Goal: Transaction & Acquisition: Purchase product/service

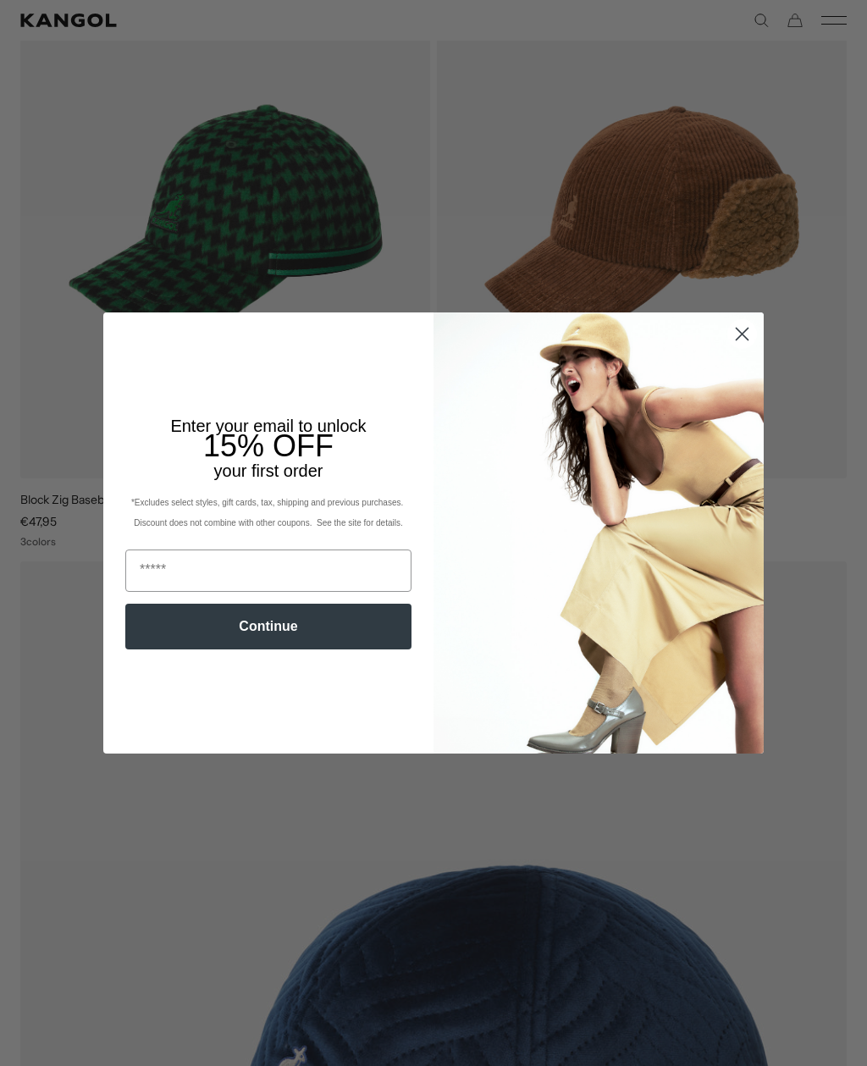
click at [761, 347] on img "POPUP Form" at bounding box center [599, 533] width 330 height 440
click at [752, 348] on circle "Close dialog" at bounding box center [742, 334] width 28 height 28
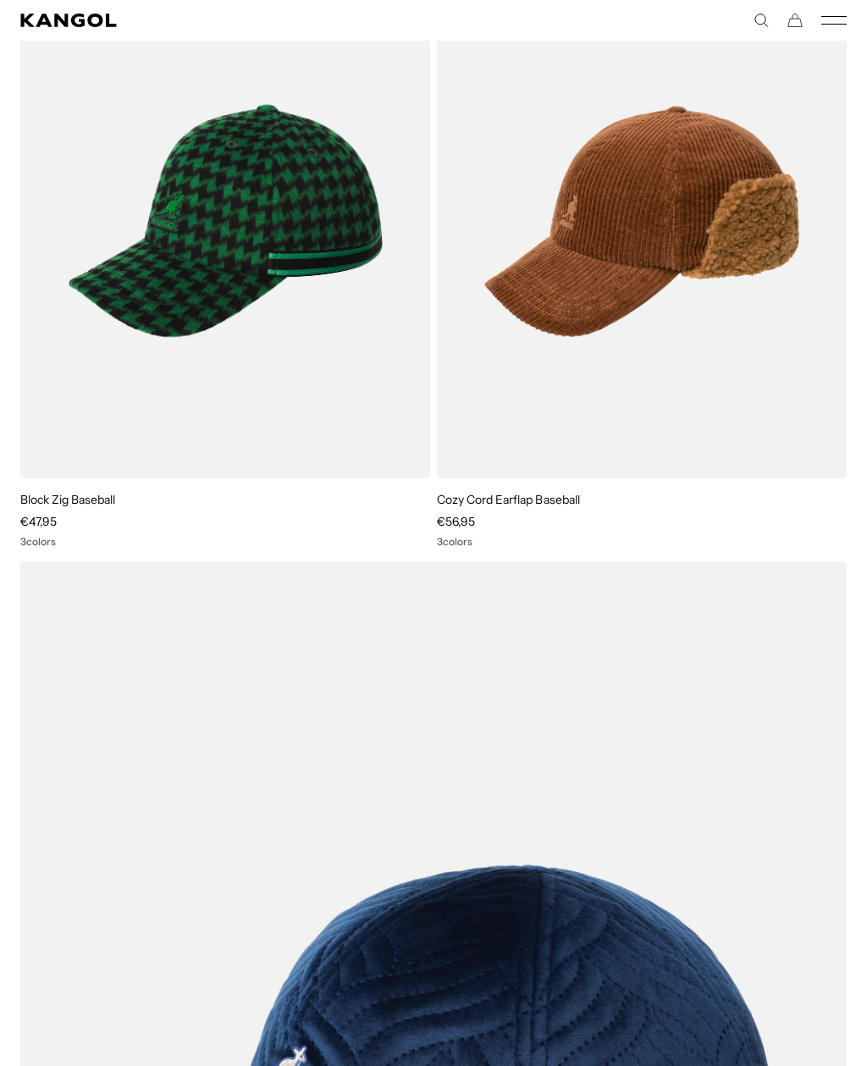
click at [835, 25] on icon "Mobile Menu" at bounding box center [834, 20] width 25 height 15
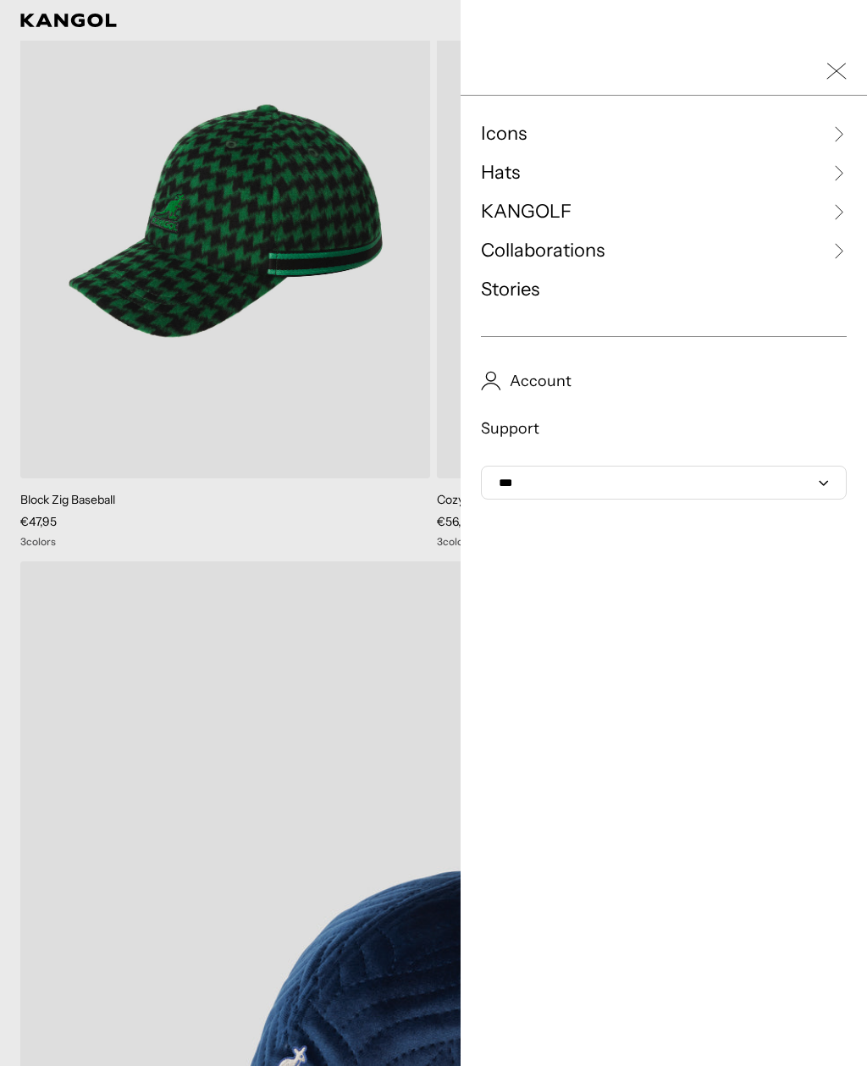
scroll to position [0, 349]
click at [838, 136] on icon at bounding box center [838, 133] width 17 height 17
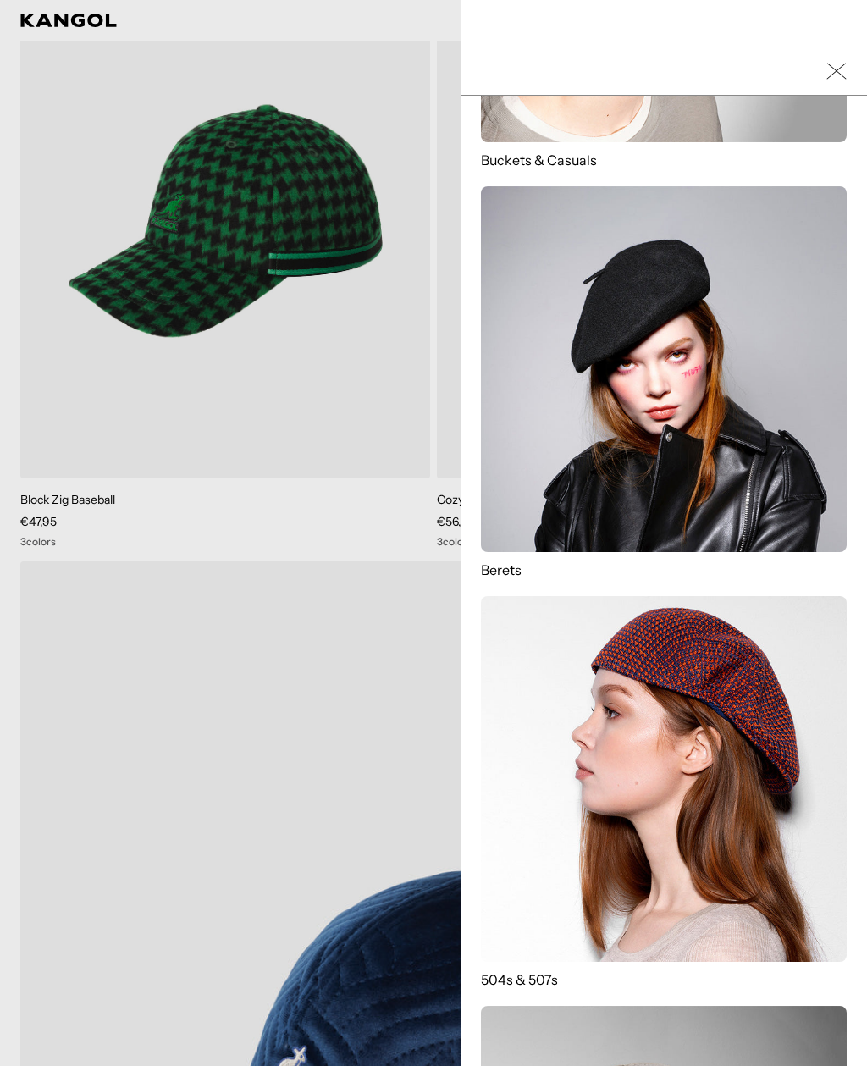
scroll to position [401, 0]
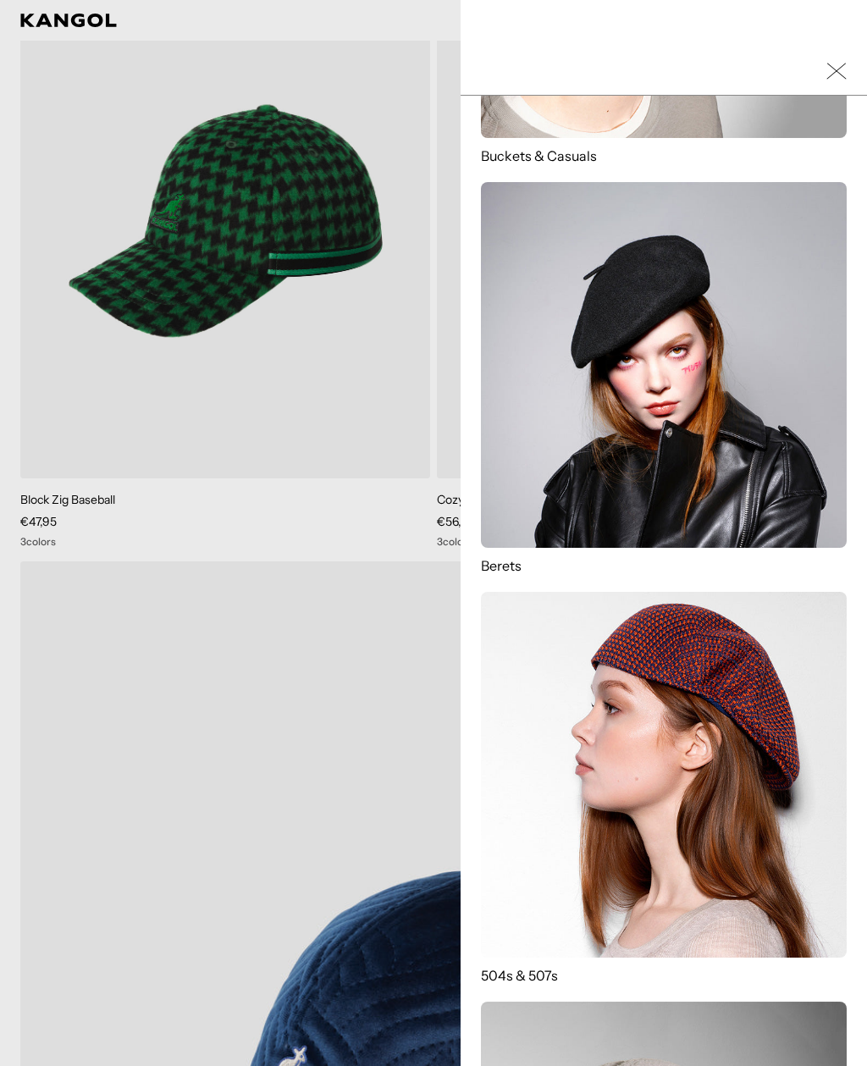
click at [677, 385] on img at bounding box center [664, 365] width 366 height 366
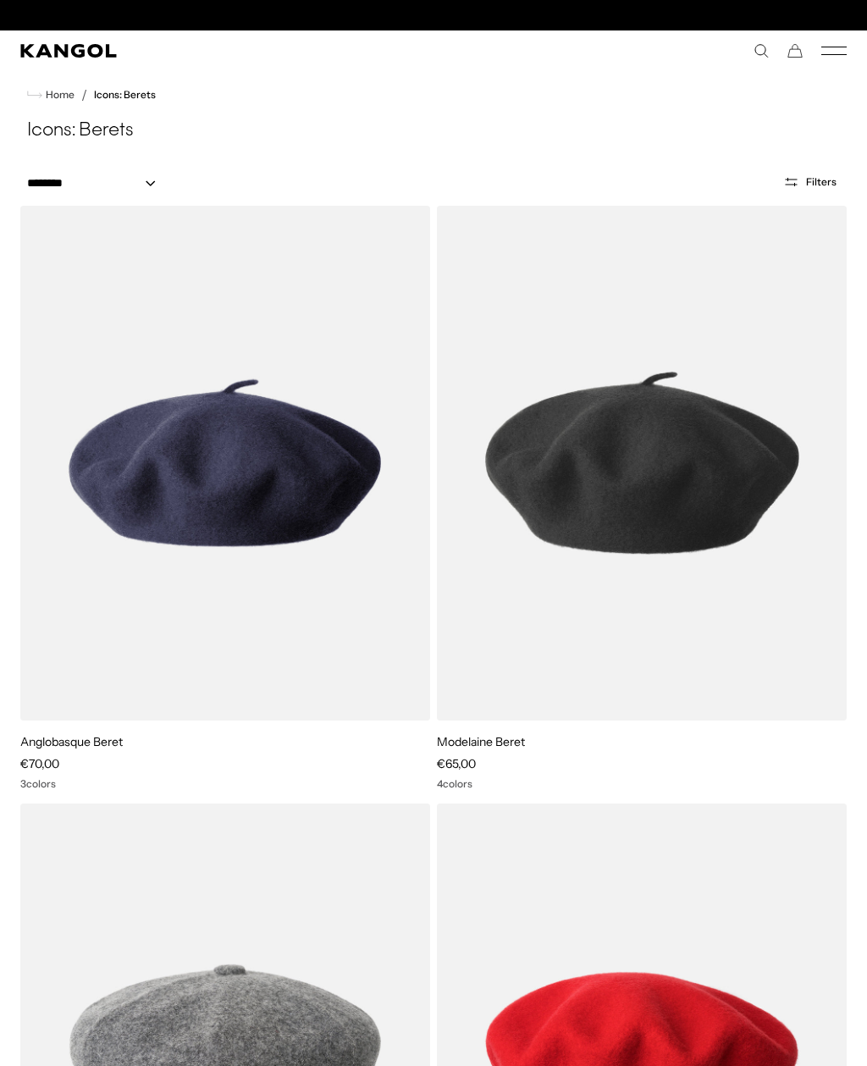
scroll to position [0, 349]
click at [840, 58] on icon "Mobile Menu" at bounding box center [834, 50] width 25 height 15
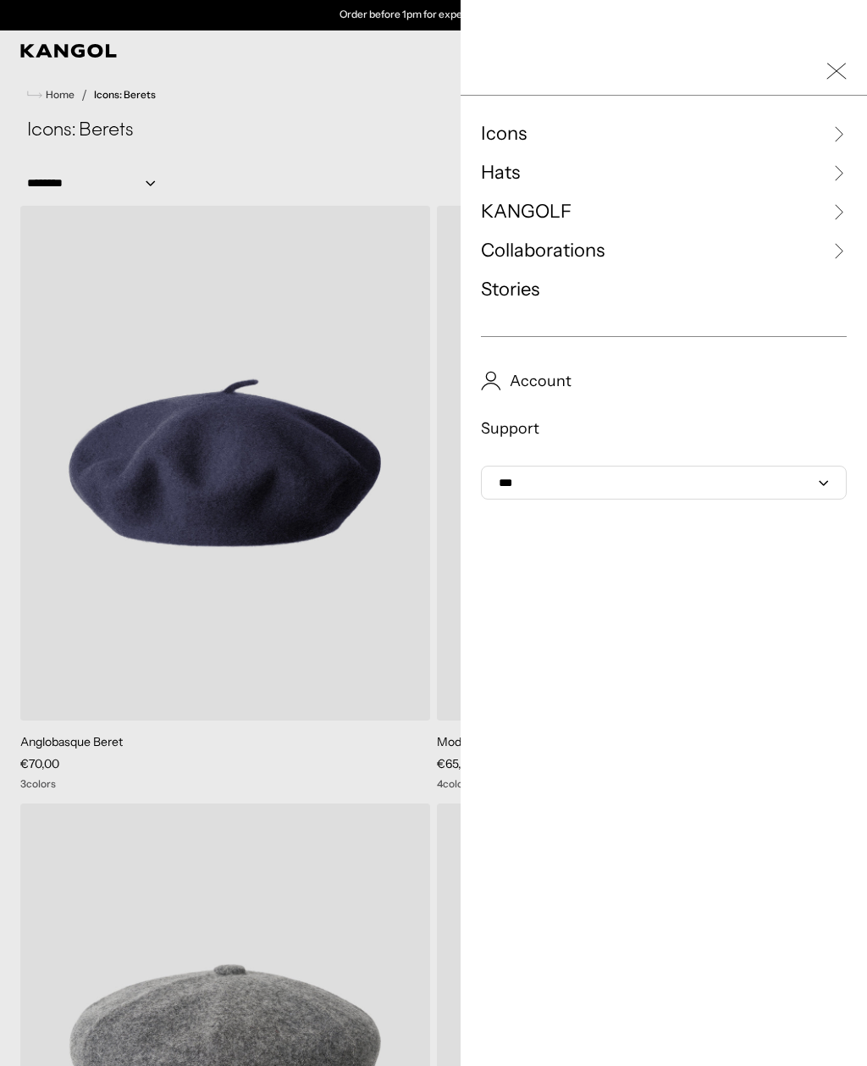
click at [845, 174] on icon at bounding box center [838, 172] width 17 height 17
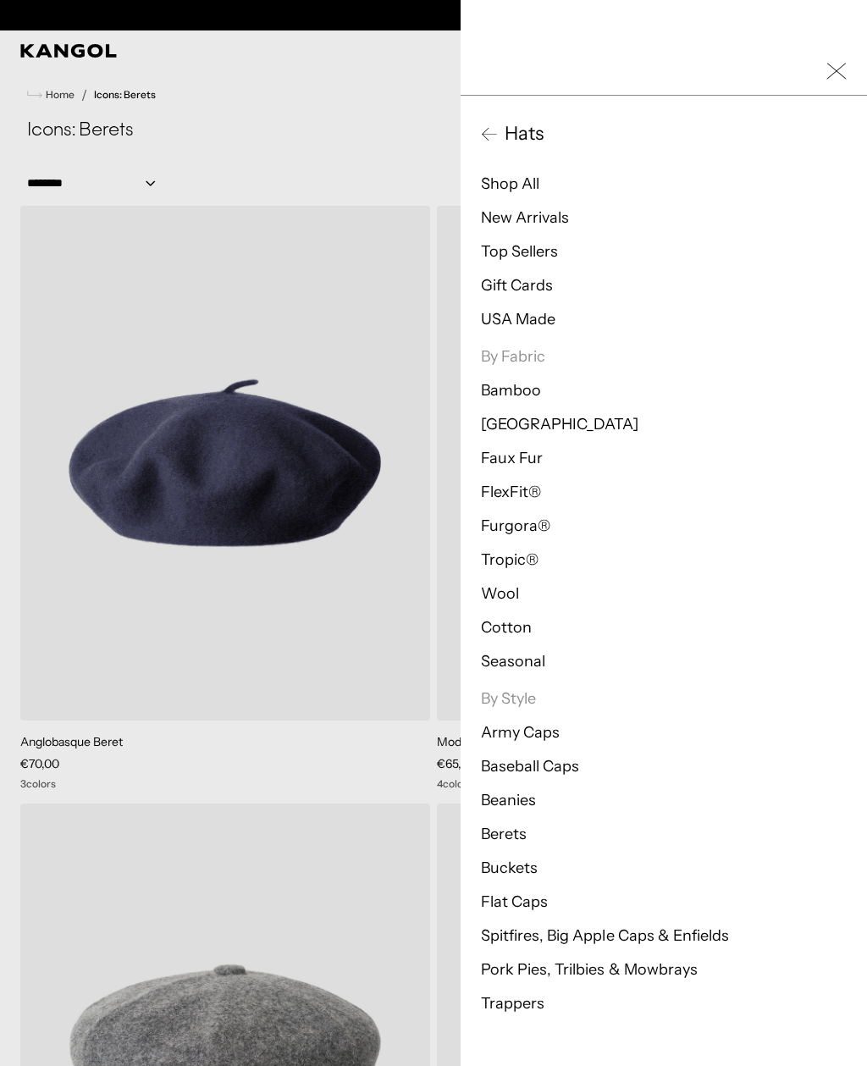
scroll to position [0, 0]
click at [512, 841] on link "Berets" at bounding box center [504, 834] width 46 height 19
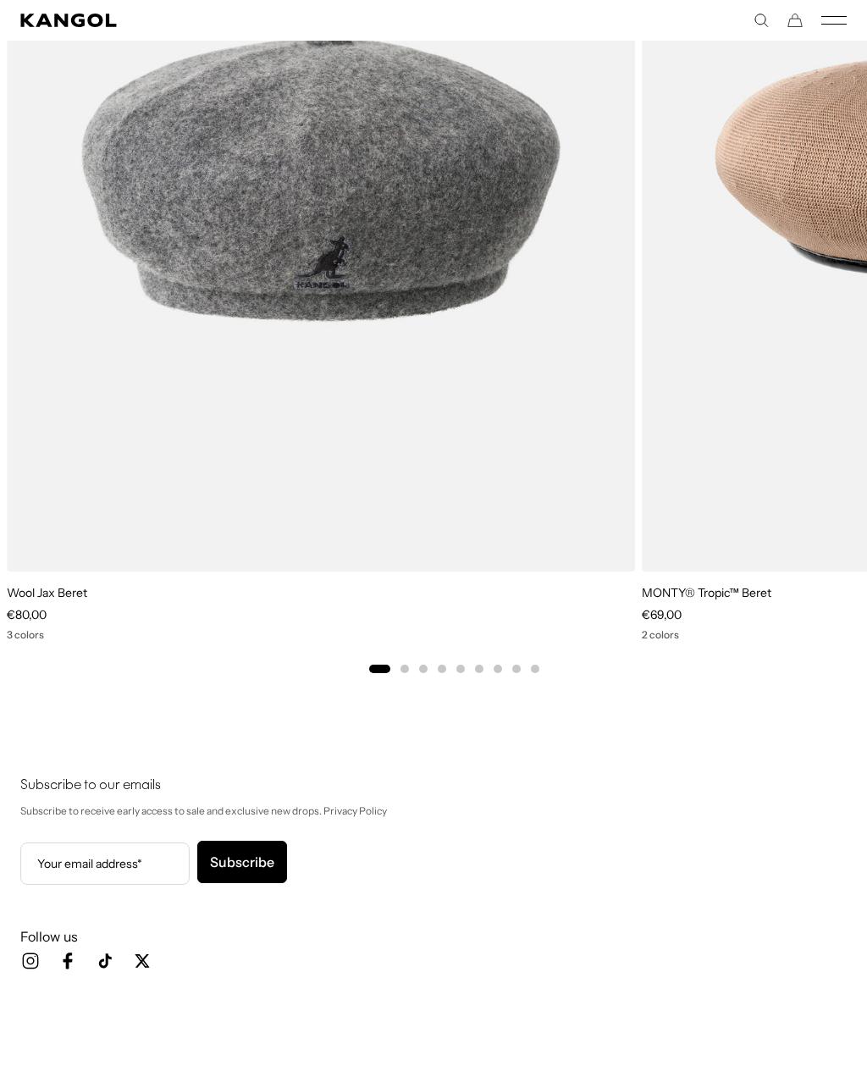
scroll to position [5308, 0]
click at [0, 0] on img "1 of 9" at bounding box center [0, 0] width 0 height 0
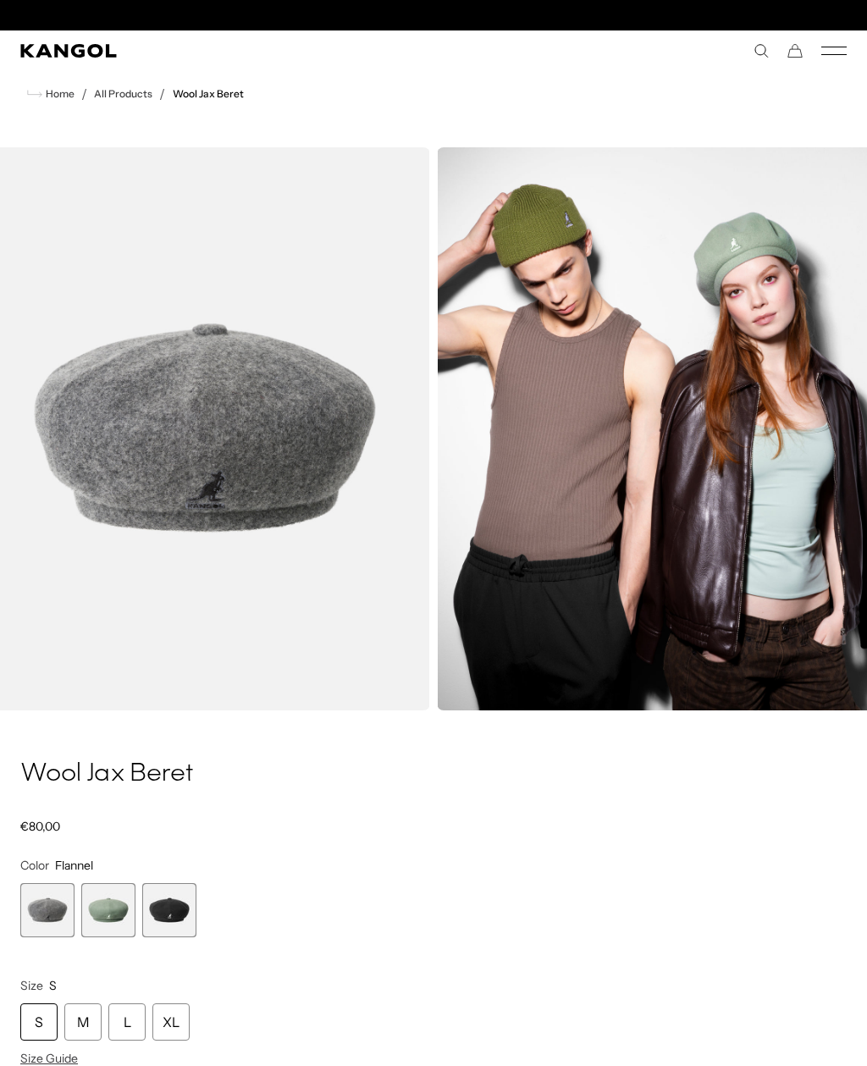
click at [161, 913] on span "3 of 3" at bounding box center [169, 910] width 54 height 54
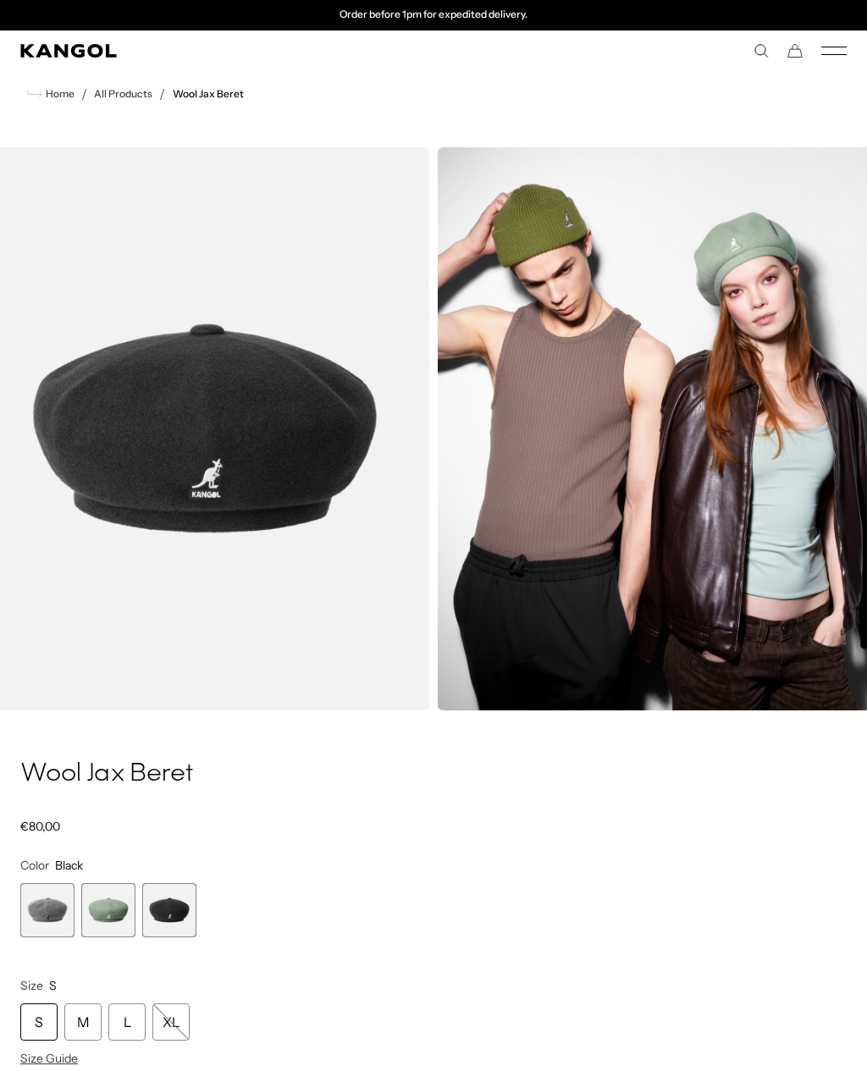
click at [167, 908] on span "3 of 3" at bounding box center [169, 910] width 54 height 54
